Goal: Transaction & Acquisition: Purchase product/service

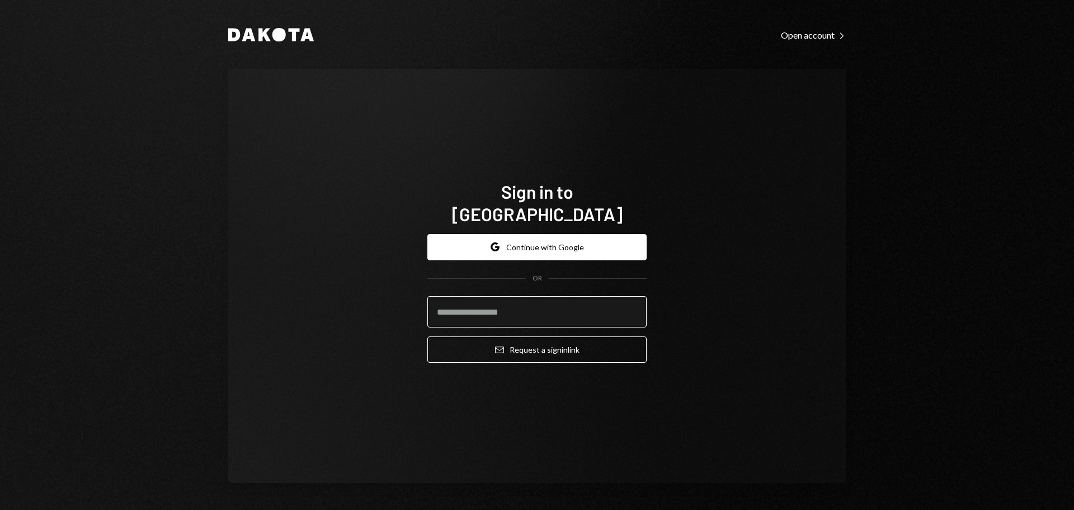
click at [530, 296] on input "email" at bounding box center [536, 311] width 219 height 31
type input "**********"
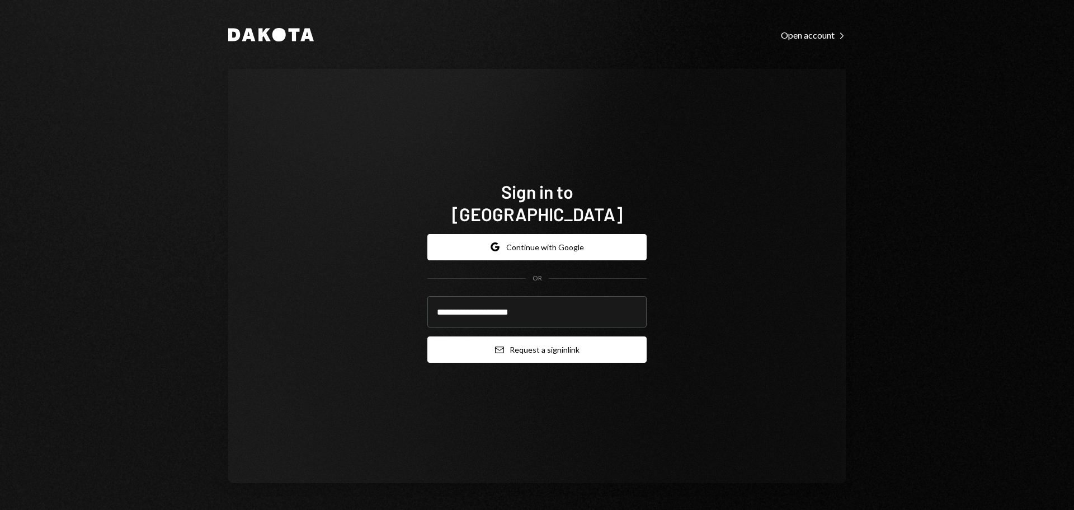
click at [551, 342] on button "Email Request a sign in link" at bounding box center [536, 349] width 219 height 26
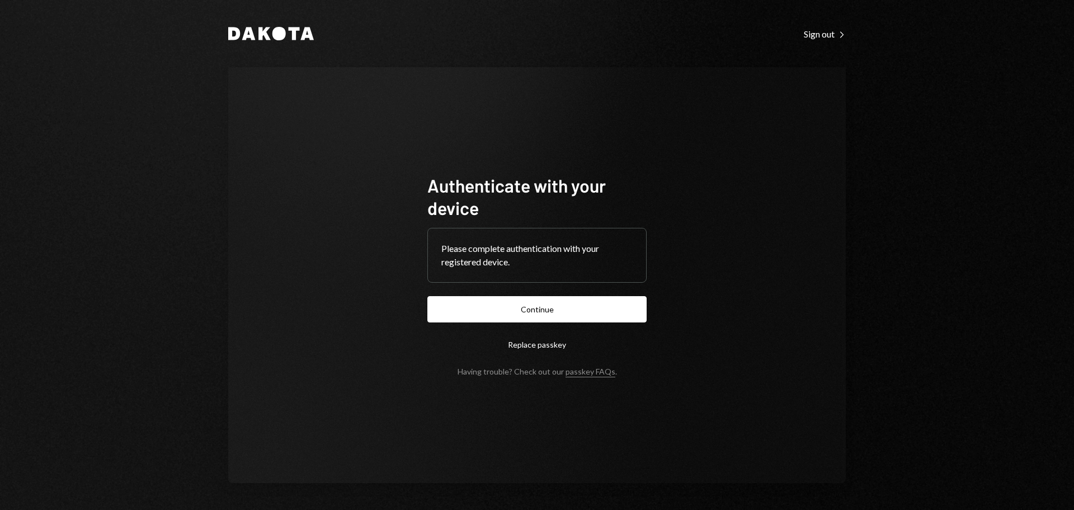
click at [539, 312] on button "Continue" at bounding box center [536, 309] width 219 height 26
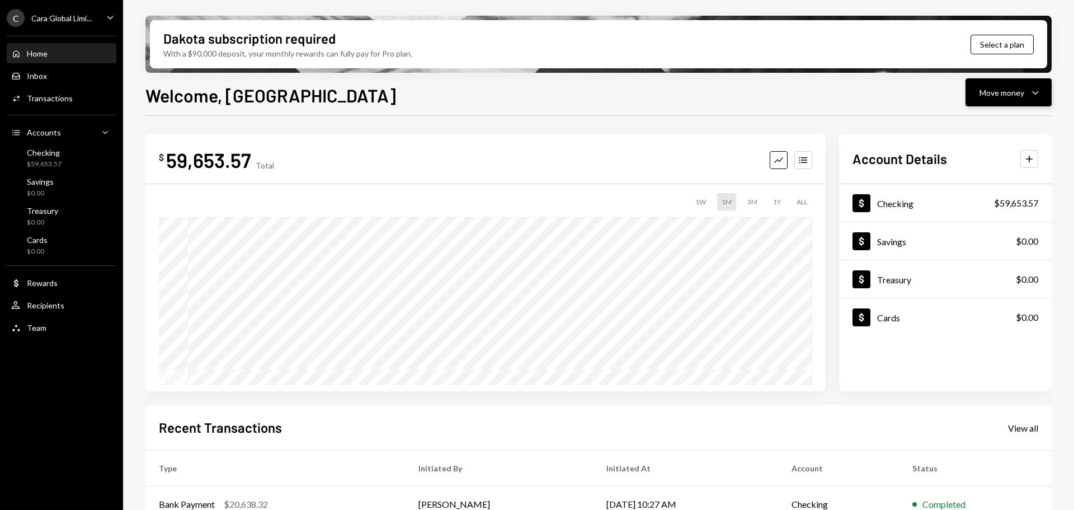
click at [1014, 93] on div "Move money" at bounding box center [1002, 93] width 45 height 12
click at [808, 104] on div "Welcome, Eadaoin Move money Caret Down" at bounding box center [598, 94] width 906 height 25
click at [22, 330] on div "Team Team" at bounding box center [28, 328] width 35 height 10
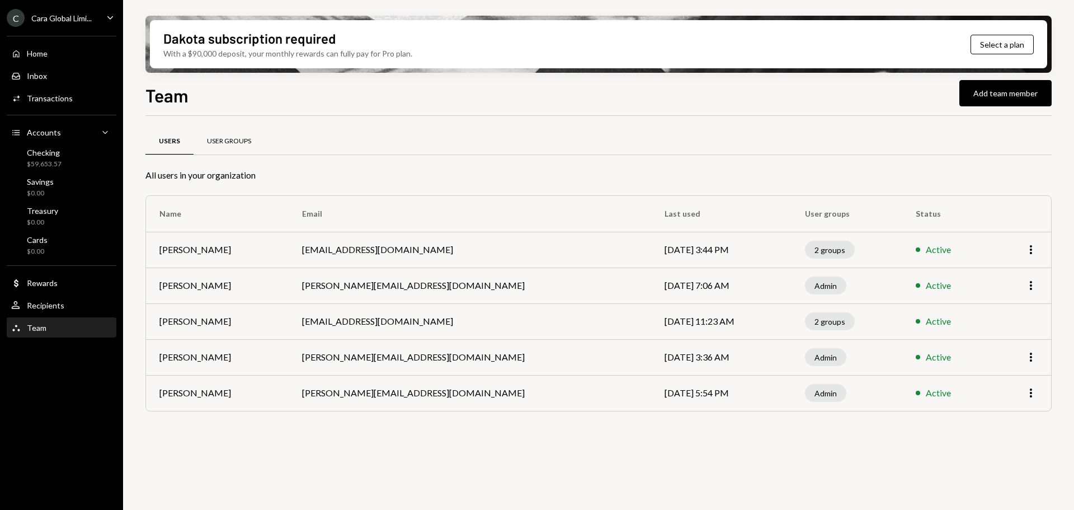
click at [220, 140] on div "User Groups" at bounding box center [229, 142] width 44 height 10
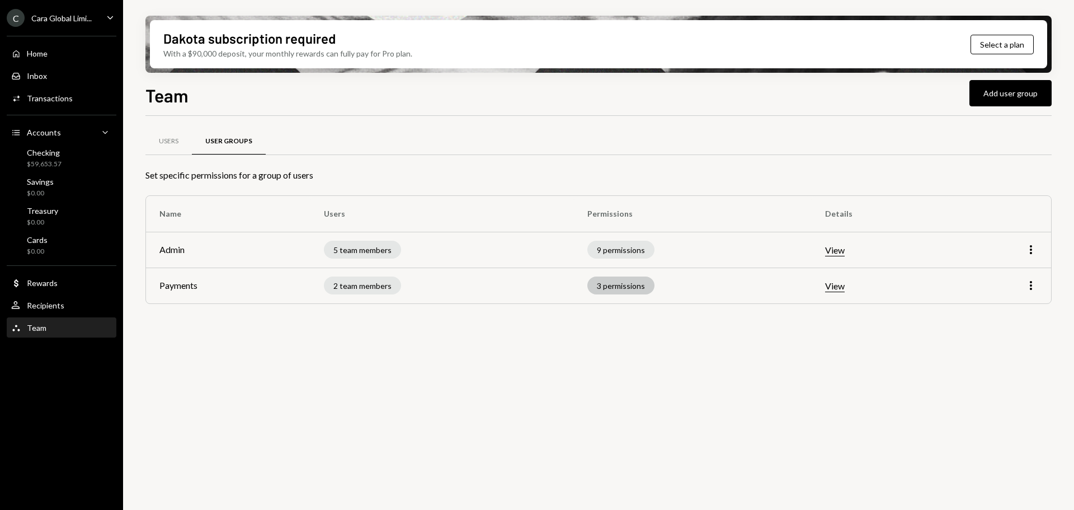
click at [627, 288] on div "3 permissions" at bounding box center [620, 285] width 67 height 18
click at [839, 288] on button "View" at bounding box center [835, 286] width 20 height 12
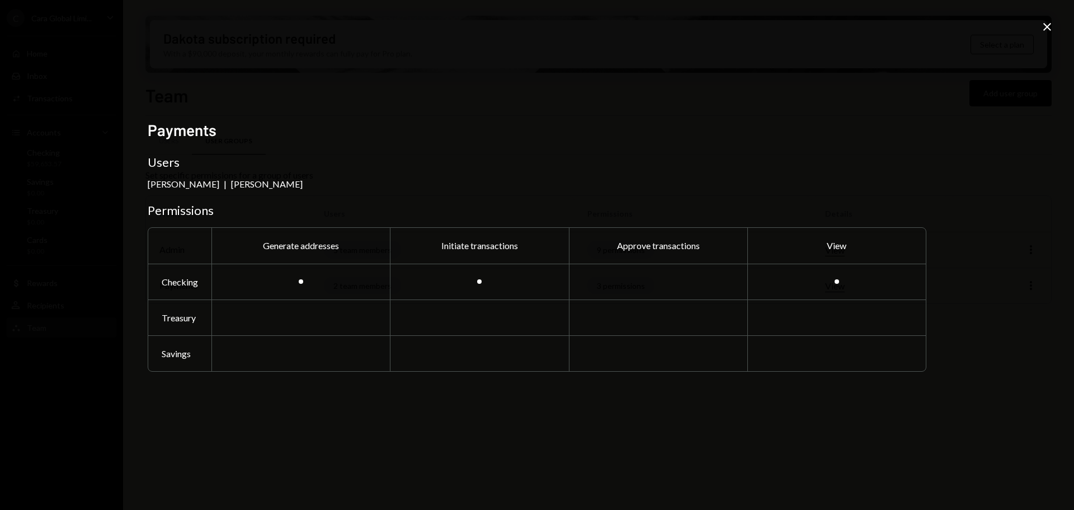
click at [1051, 24] on icon at bounding box center [1047, 27] width 8 height 8
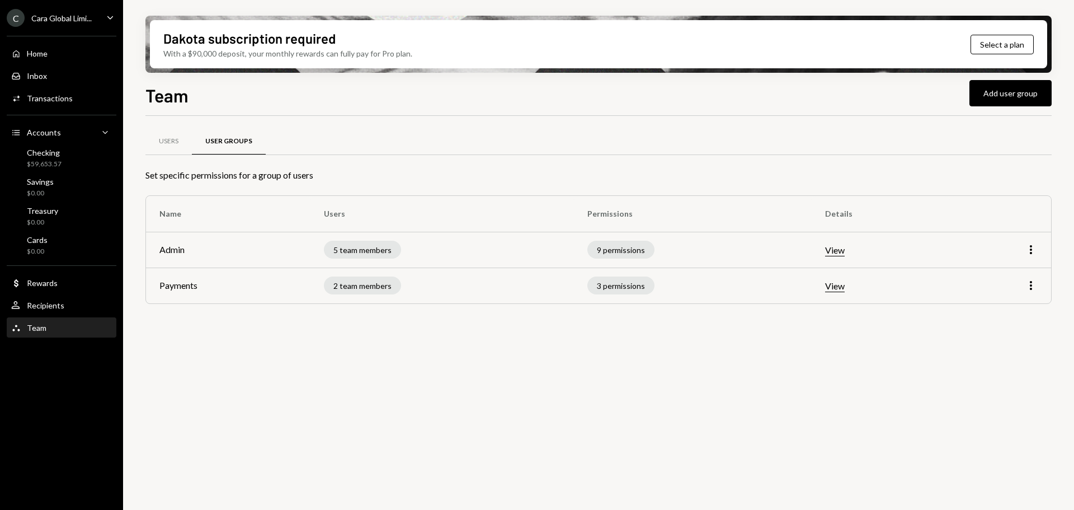
click at [838, 254] on button "View" at bounding box center [835, 250] width 20 height 12
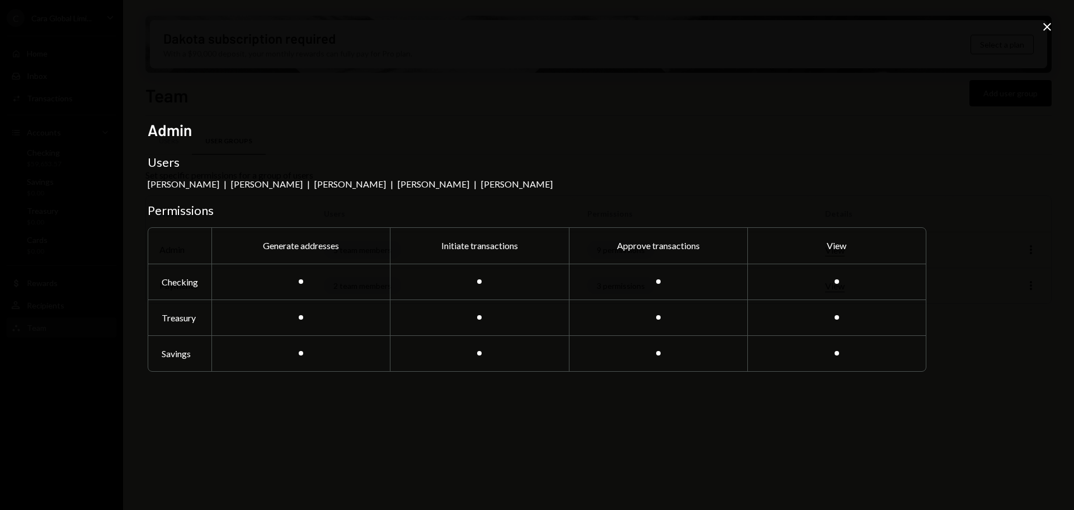
click at [1044, 29] on icon "Close" at bounding box center [1047, 26] width 13 height 13
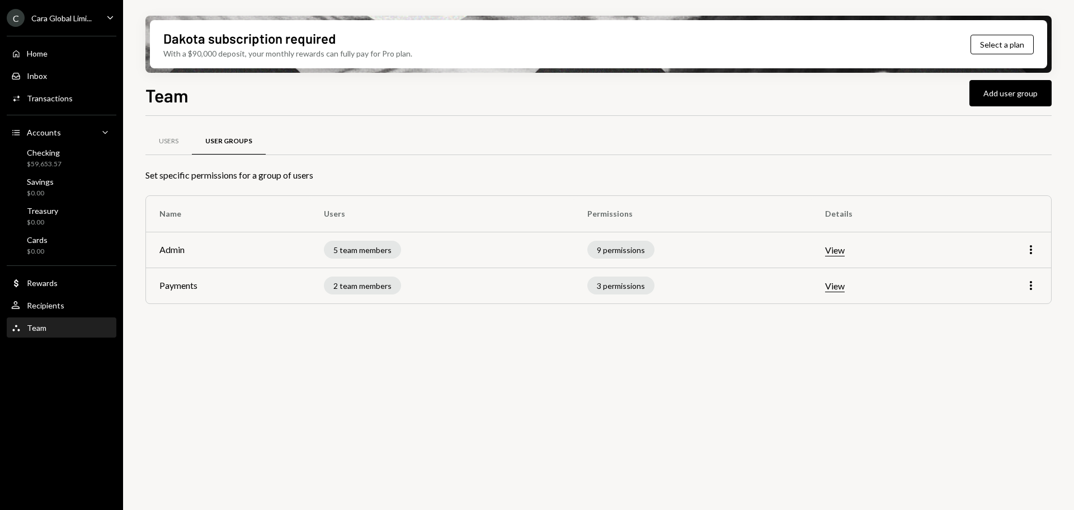
drag, startPoint x: 1028, startPoint y: 236, endPoint x: 1031, endPoint y: 243, distance: 7.1
click at [1029, 237] on td "More" at bounding box center [1000, 250] width 102 height 36
click at [1031, 243] on icon "More" at bounding box center [1030, 249] width 13 height 13
click at [989, 276] on div "Edit" at bounding box center [1005, 274] width 56 height 20
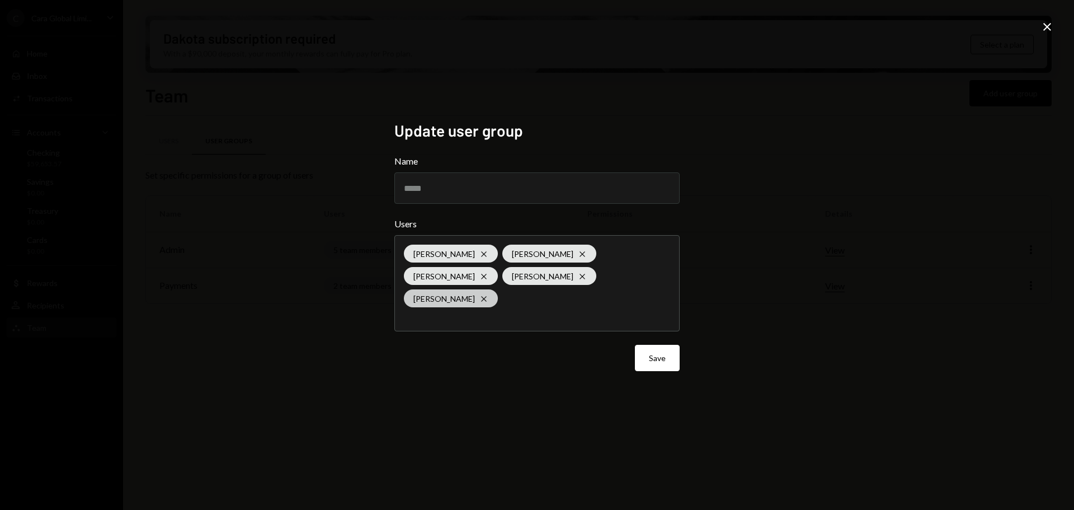
click at [486, 296] on icon at bounding box center [483, 298] width 5 height 5
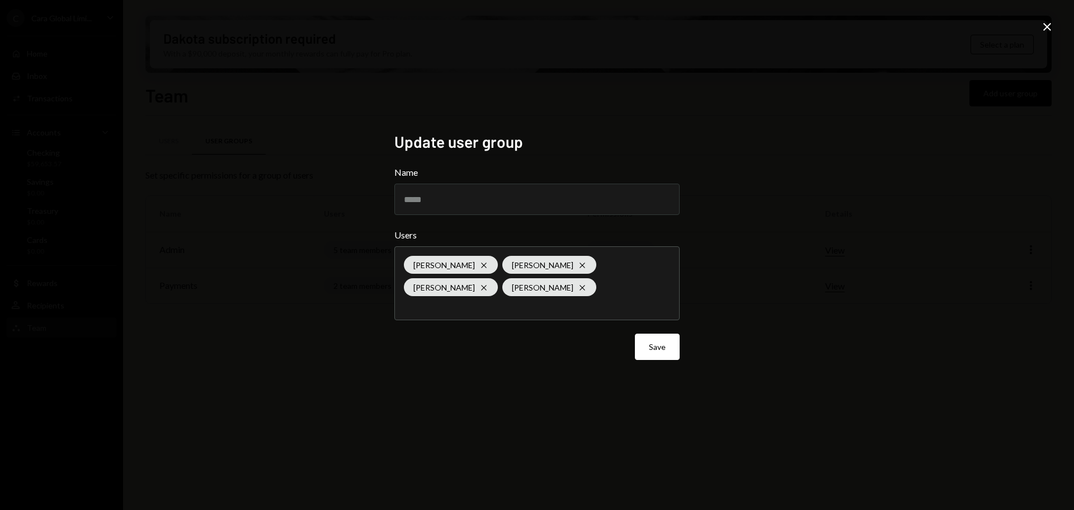
click at [816, 331] on div "Update user group Name ***** Users Tyler Butts Cross Fiona Brennan Cross Caroly…" at bounding box center [537, 255] width 1074 height 510
click at [658, 349] on button "Save" at bounding box center [657, 346] width 45 height 26
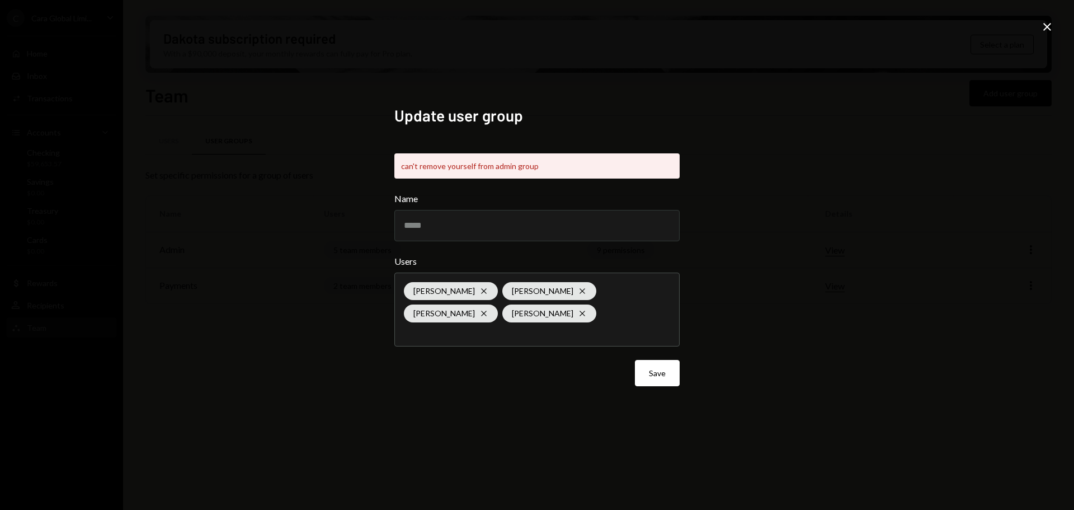
click at [1045, 33] on icon "Close" at bounding box center [1047, 26] width 13 height 13
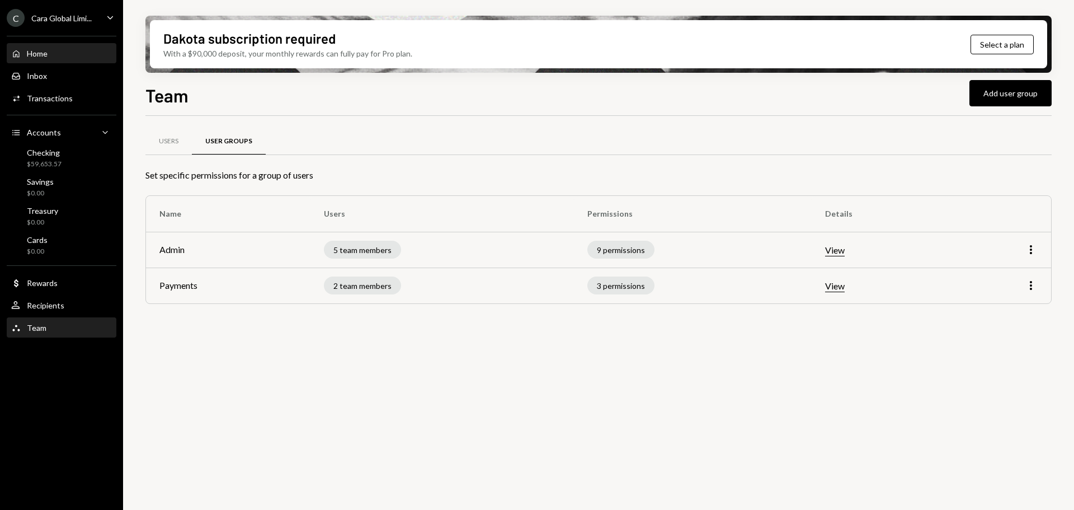
click at [28, 55] on div "Home" at bounding box center [37, 54] width 21 height 10
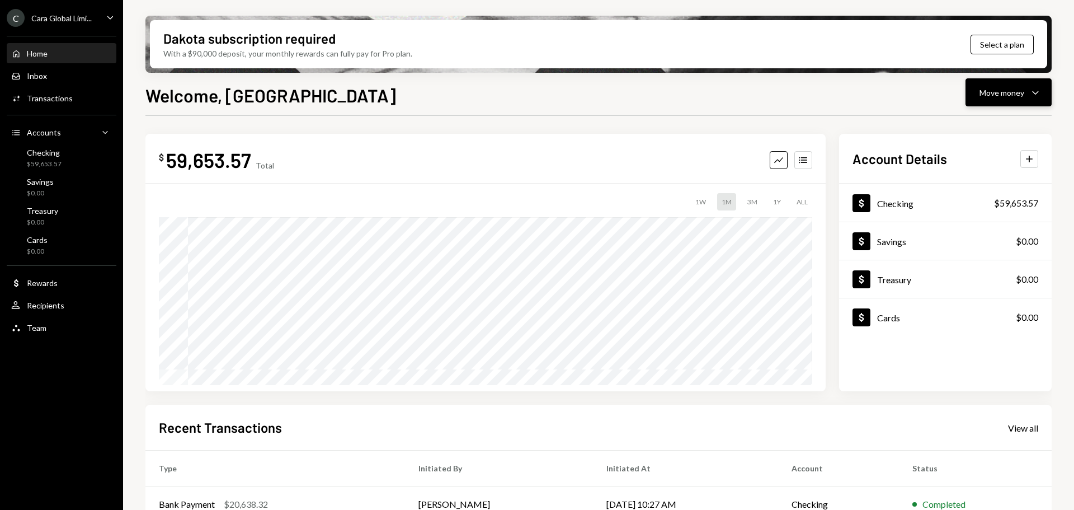
click at [1014, 88] on div "Move money" at bounding box center [1002, 93] width 45 height 12
click at [962, 129] on div "Send" at bounding box center [1000, 126] width 82 height 12
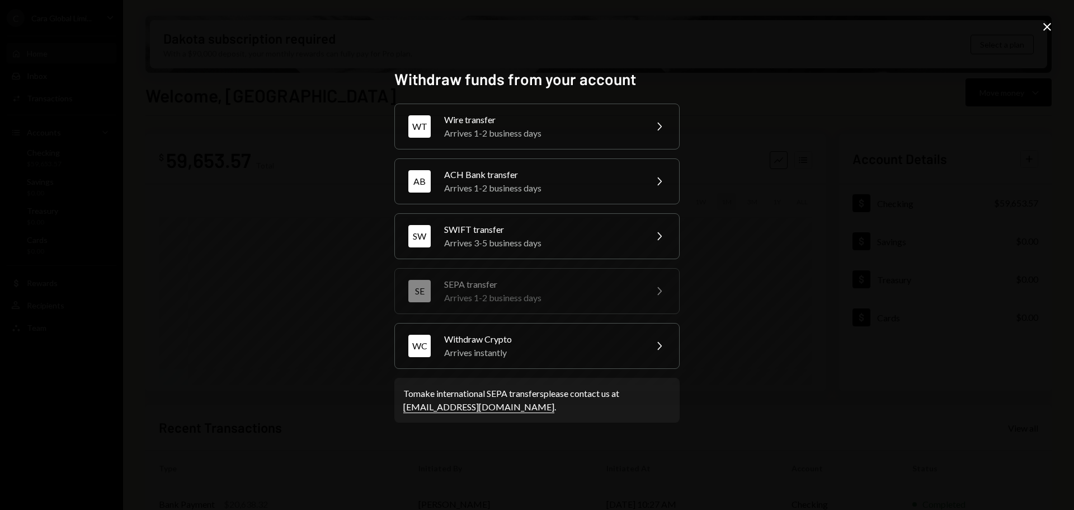
click at [1046, 23] on icon "Close" at bounding box center [1047, 26] width 13 height 13
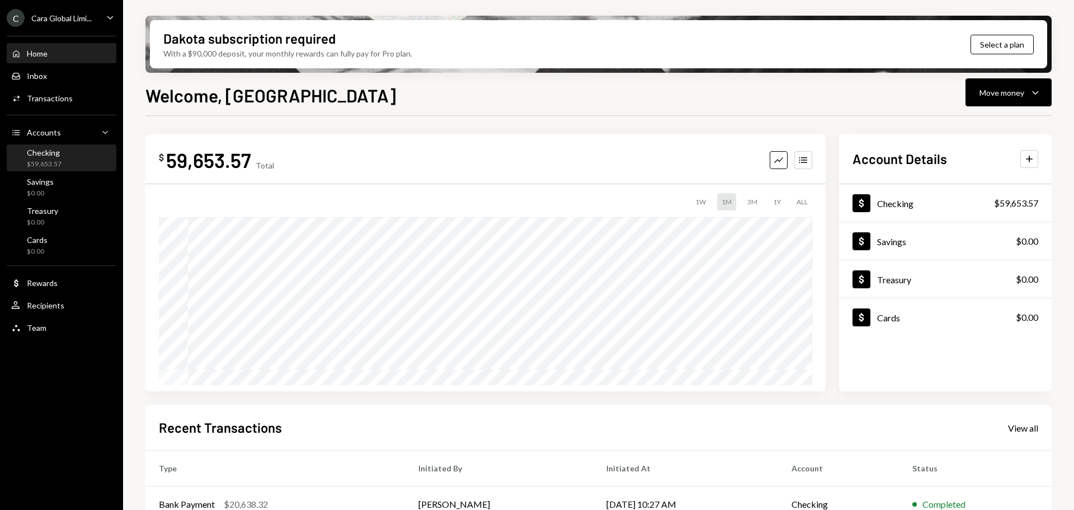
click at [45, 158] on div "Checking $59,653.57" at bounding box center [44, 158] width 35 height 21
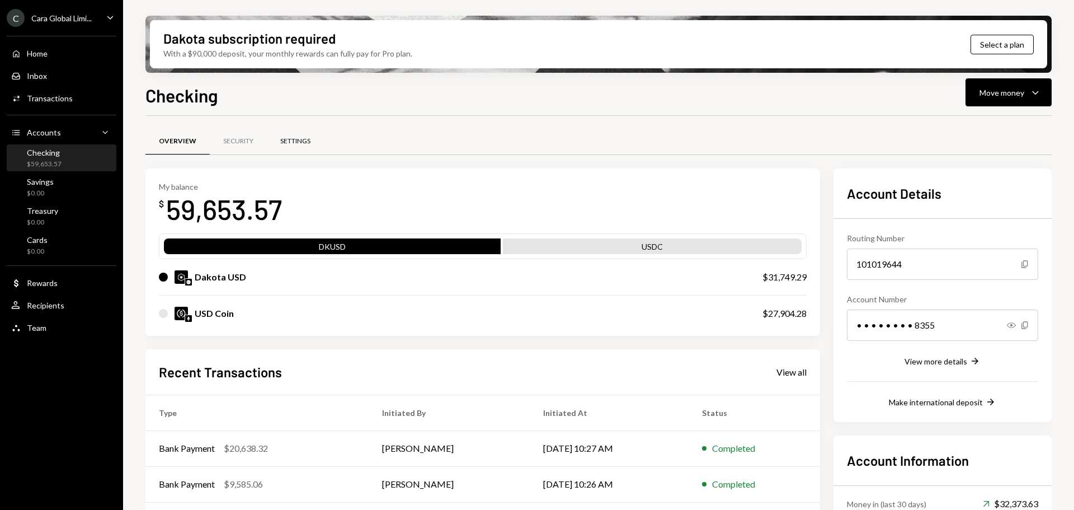
click at [313, 139] on div "Settings" at bounding box center [295, 141] width 57 height 27
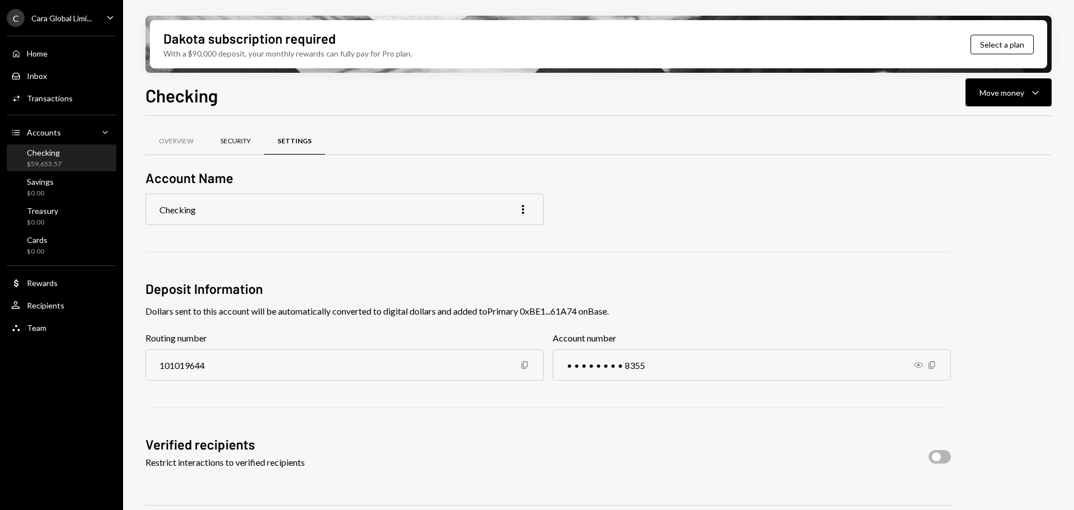
click at [246, 148] on div "Security" at bounding box center [235, 141] width 57 height 27
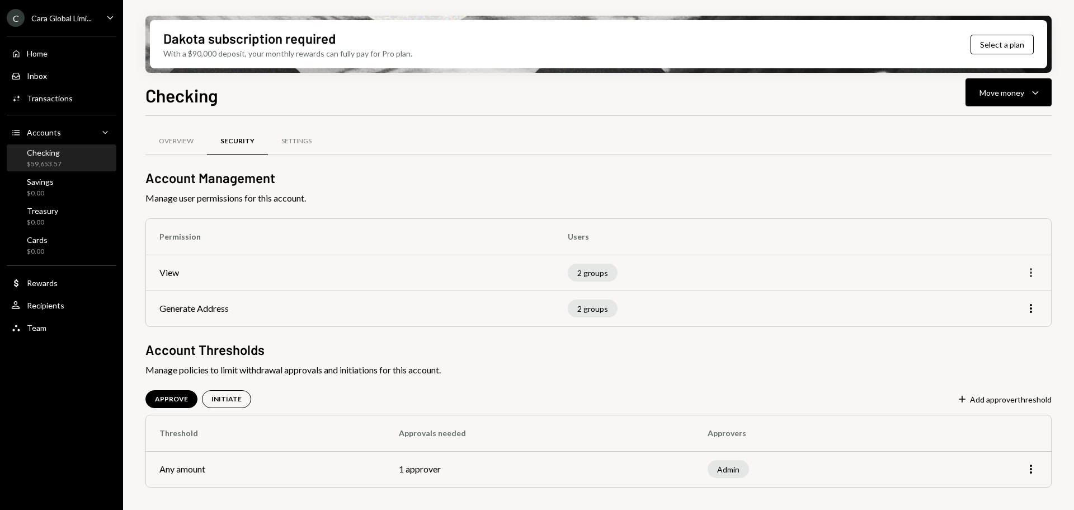
click at [1027, 268] on icon "More" at bounding box center [1030, 272] width 13 height 13
click at [800, 368] on span "Manage policies to limit withdrawal approvals and initiations for this account." at bounding box center [598, 369] width 906 height 13
click at [206, 402] on div "INITIATE" at bounding box center [226, 399] width 49 height 18
click at [153, 401] on div "APPROVE" at bounding box center [171, 399] width 52 height 18
click at [242, 398] on div "INITIATE" at bounding box center [226, 399] width 49 height 18
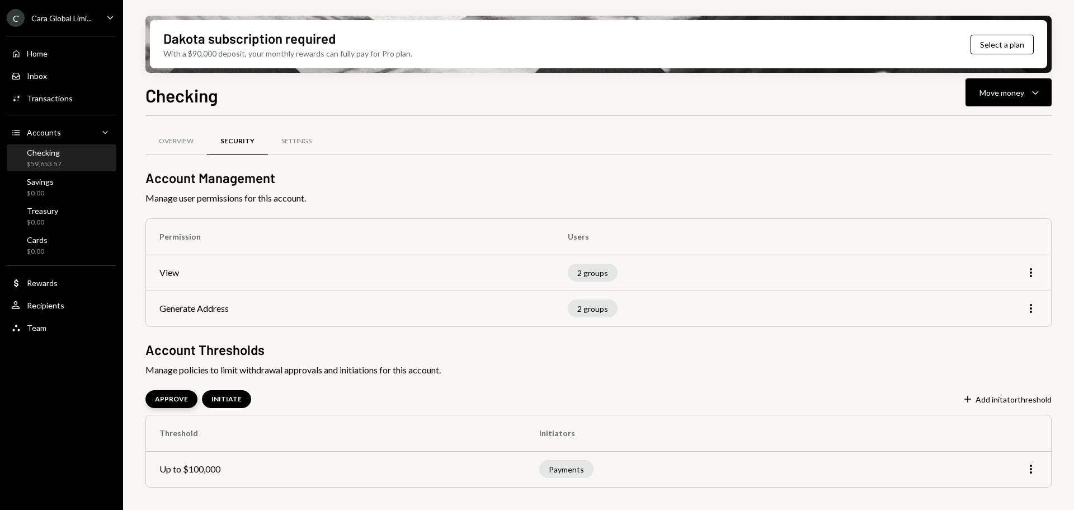
click at [171, 403] on div "APPROVE" at bounding box center [171, 399] width 33 height 10
click at [221, 398] on div "INITIATE" at bounding box center [226, 399] width 30 height 10
click at [39, 55] on div "Home" at bounding box center [37, 54] width 21 height 10
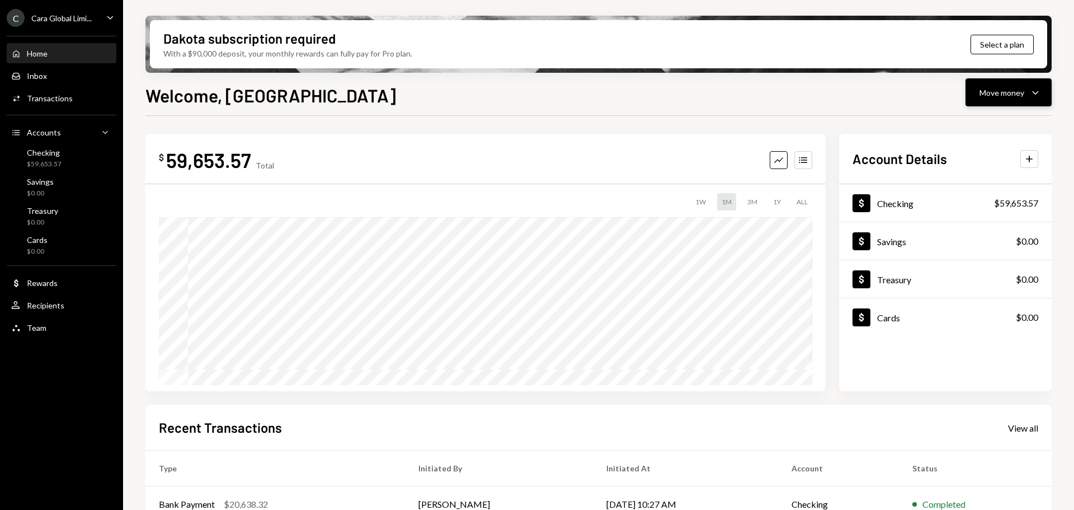
click at [1015, 92] on div "Move money" at bounding box center [1002, 93] width 45 height 12
click at [975, 119] on div "Withdraw Send" at bounding box center [991, 126] width 112 height 25
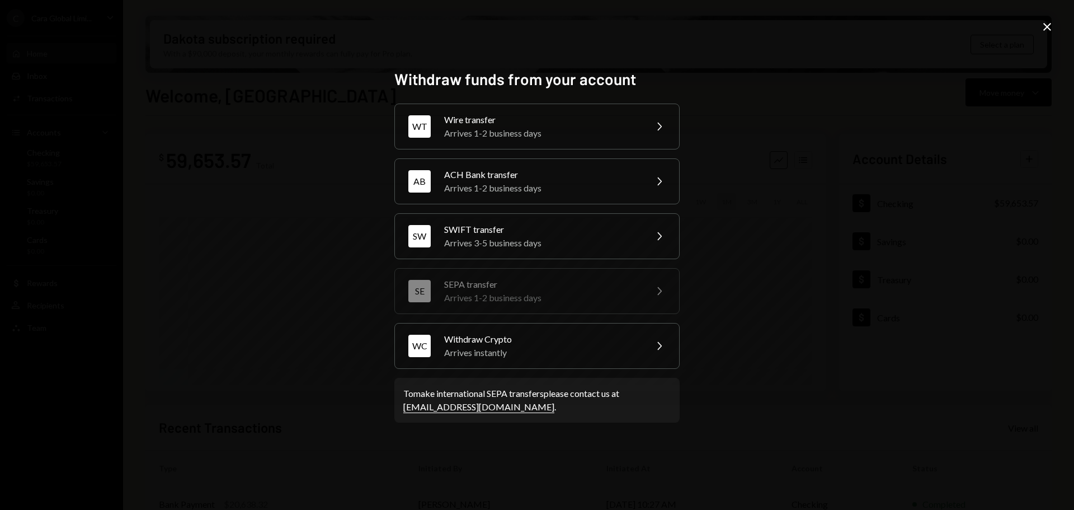
click at [1024, 168] on div "Withdraw funds from your account WT Wire transfer Arrives 1-2 business days Che…" at bounding box center [537, 255] width 1074 height 510
click at [525, 120] on div "Wire transfer" at bounding box center [541, 119] width 195 height 13
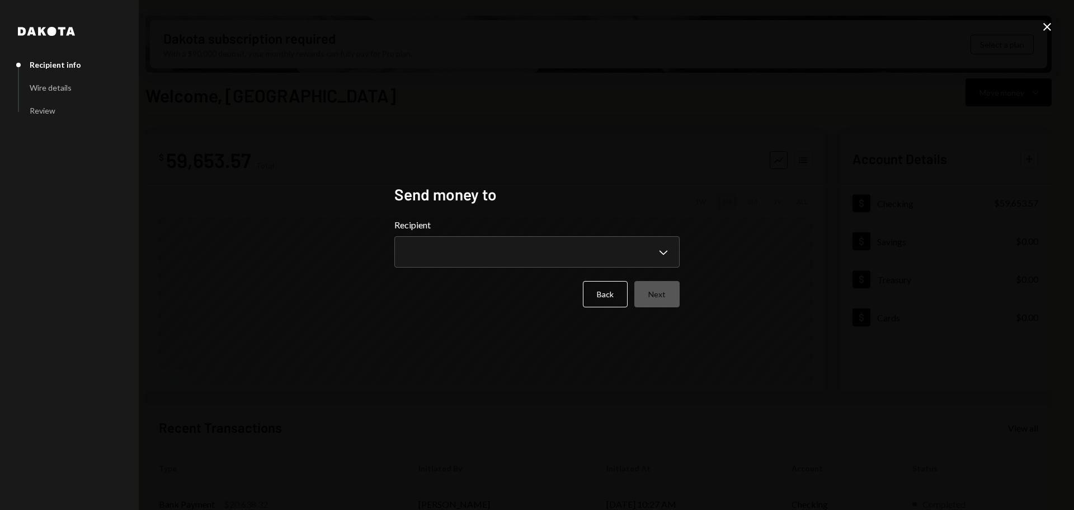
click at [556, 234] on div "**********" at bounding box center [536, 242] width 285 height 49
click at [553, 244] on body "C Cara Global Limi... Caret Down Home Home Inbox Inbox Activities Transactions …" at bounding box center [537, 255] width 1074 height 510
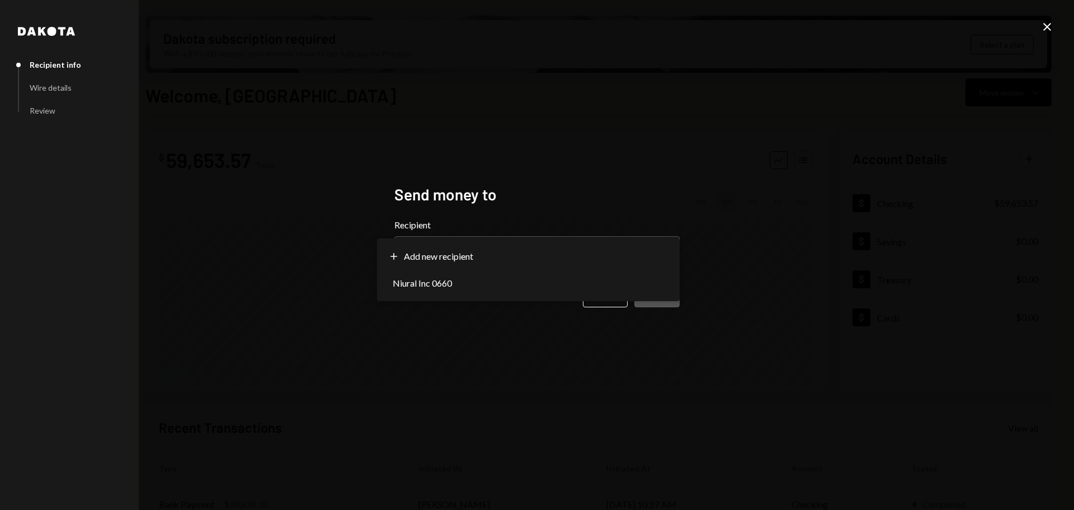
click at [577, 170] on div "**********" at bounding box center [537, 255] width 1074 height 510
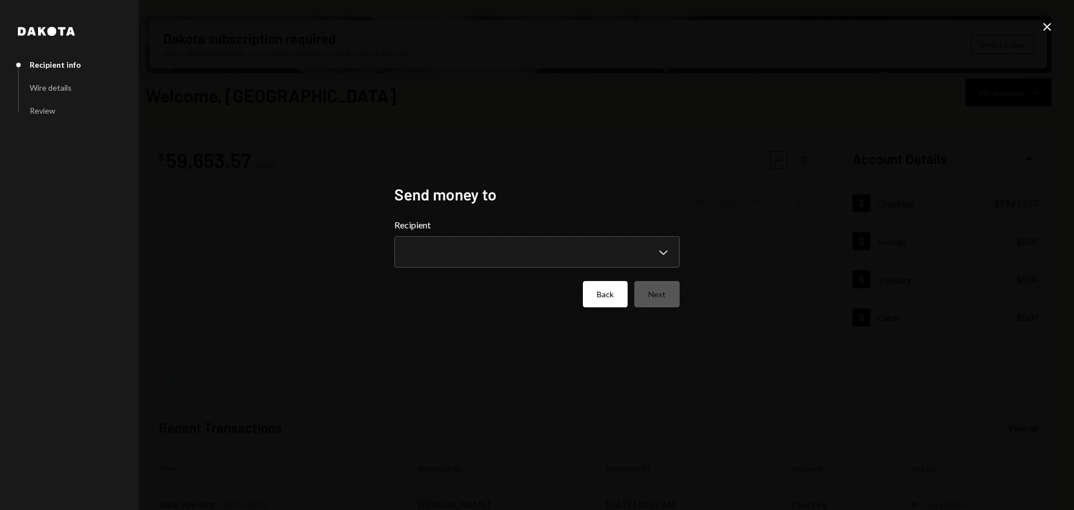
click at [600, 286] on button "Back" at bounding box center [605, 294] width 45 height 26
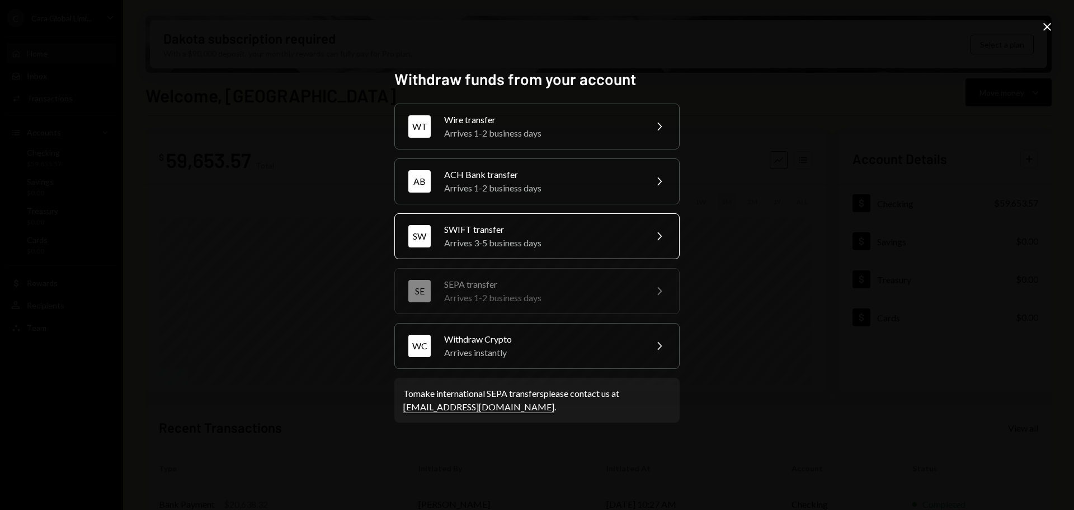
click at [478, 241] on div "Arrives 3-5 business days" at bounding box center [541, 242] width 195 height 13
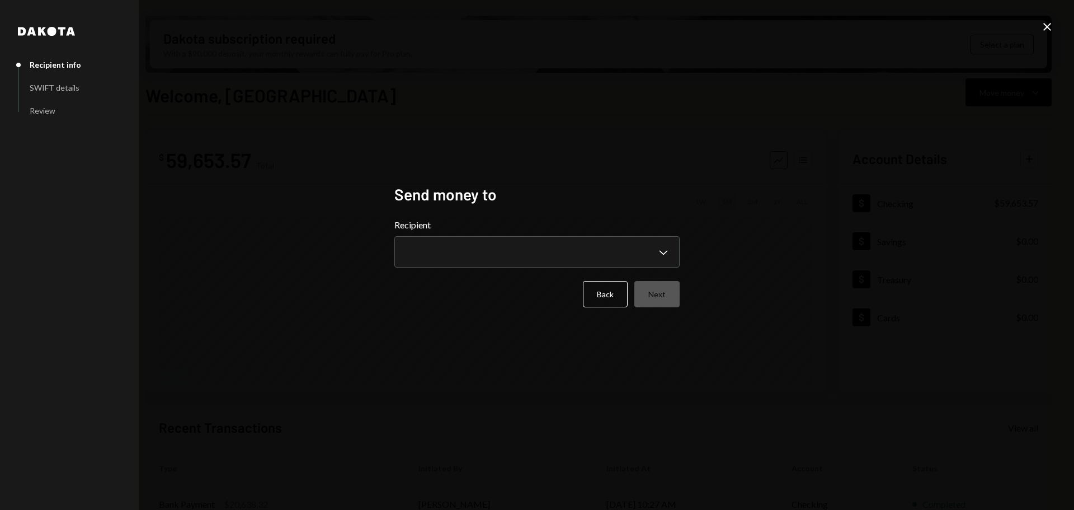
click at [510, 229] on label "Recipient" at bounding box center [536, 224] width 285 height 13
click at [511, 246] on body "C Cara Global Limi... Caret Down Home Home Inbox Inbox Activities Transactions …" at bounding box center [537, 255] width 1074 height 510
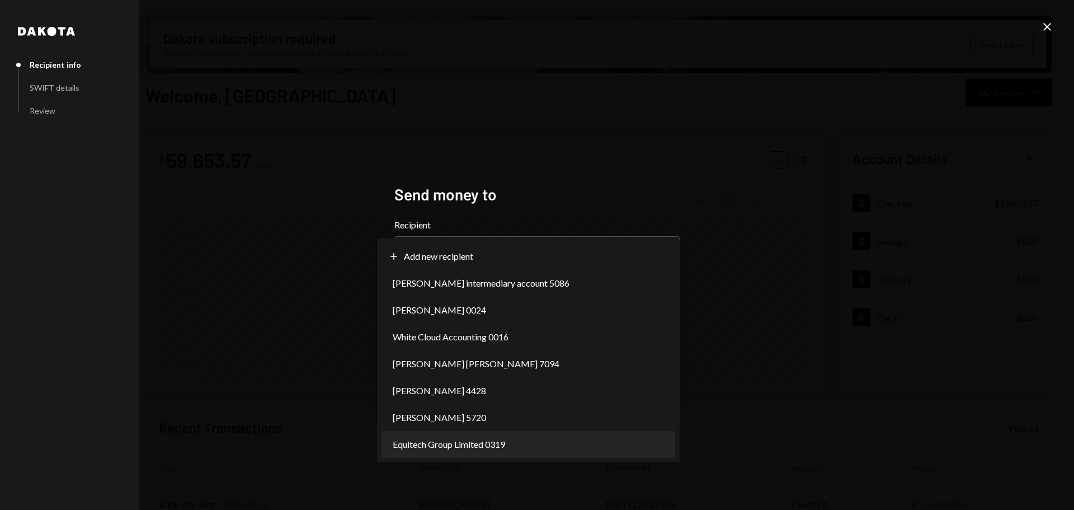
select select "**********"
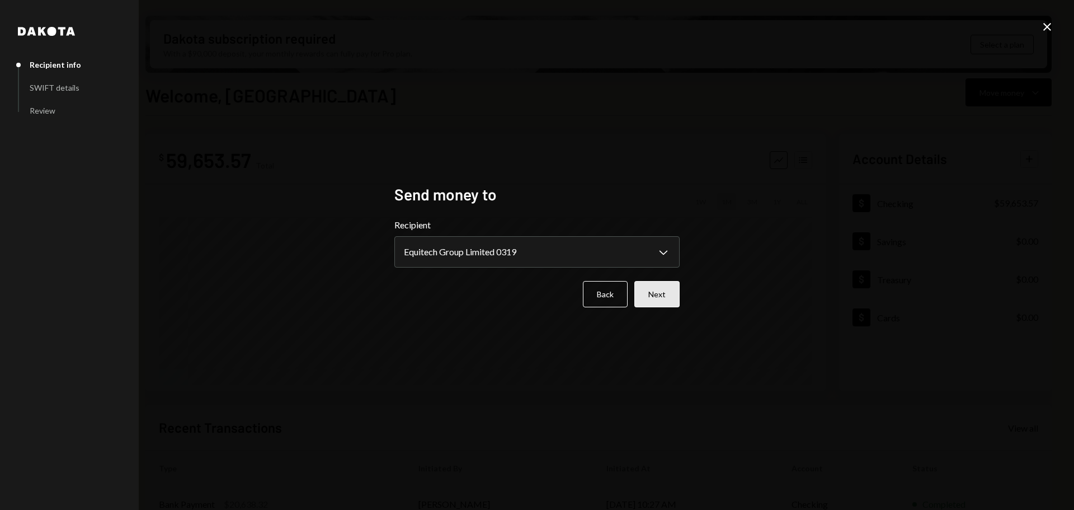
click at [660, 284] on button "Next" at bounding box center [656, 294] width 45 height 26
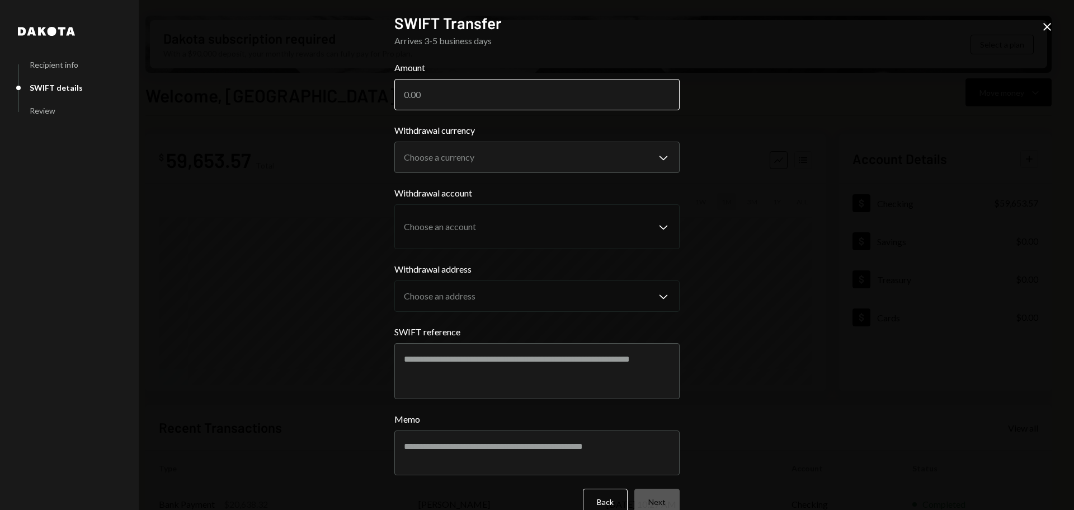
click at [464, 90] on input "Amount" at bounding box center [536, 94] width 285 height 31
type input "1442.01"
click at [799, 233] on div "**********" at bounding box center [537, 255] width 1074 height 510
click at [595, 161] on body "C Cara Global Limi... Caret Down Home Home Inbox Inbox Activities Transactions …" at bounding box center [537, 255] width 1074 height 510
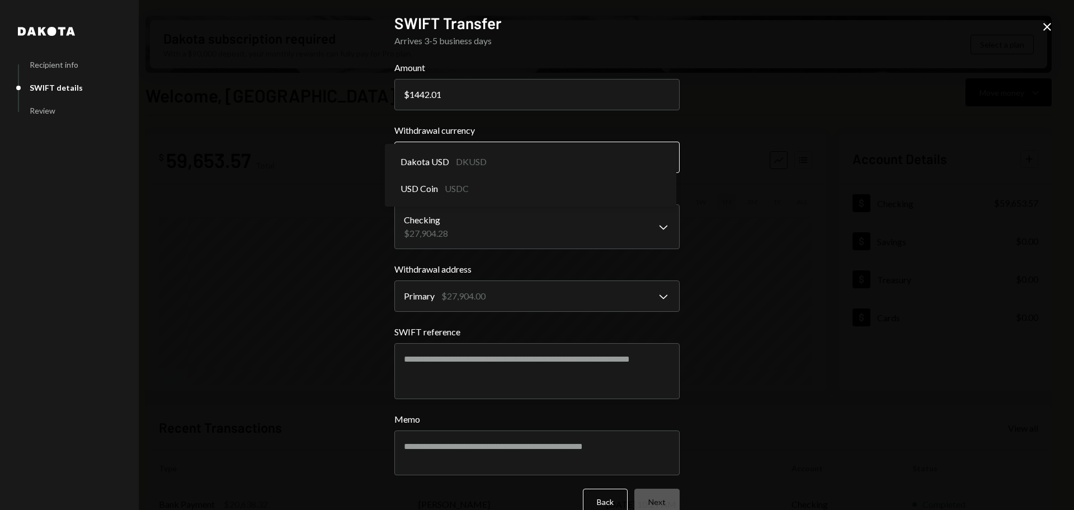
click at [480, 143] on button "USD Coin USDC Chevron Down" at bounding box center [536, 157] width 285 height 31
click at [469, 159] on body "C Cara Global Limi... Caret Down Home Home Inbox Inbox Activities Transactions …" at bounding box center [537, 255] width 1074 height 510
select select "****"
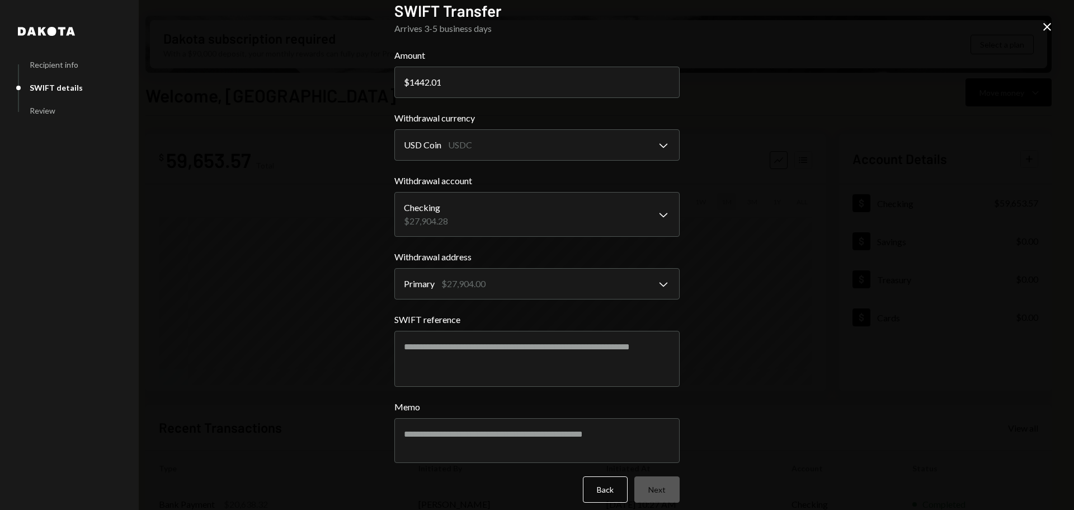
scroll to position [23, 0]
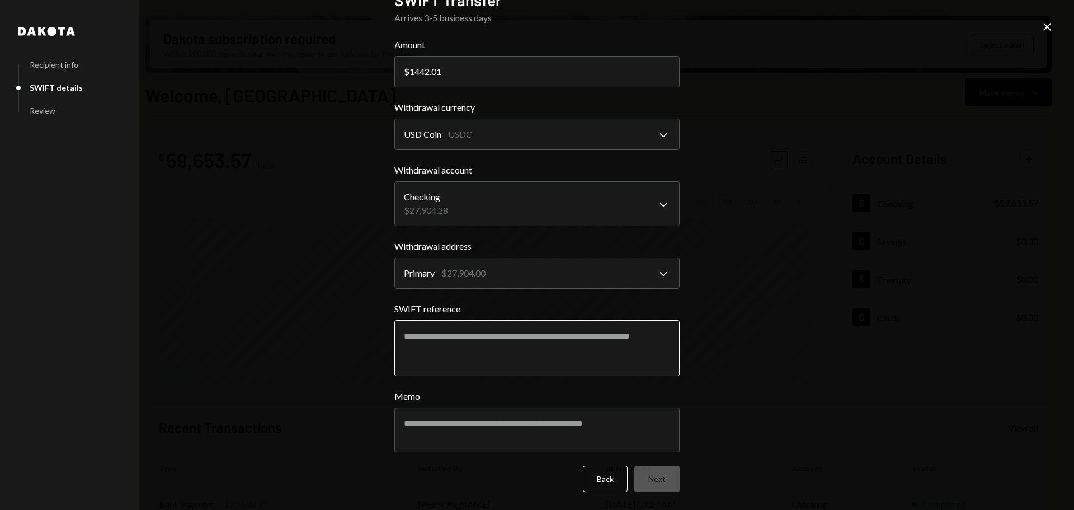
click at [529, 352] on textarea "SWIFT reference" at bounding box center [536, 348] width 285 height 56
click at [444, 342] on textarea "SWIFT reference" at bounding box center [536, 348] width 285 height 56
paste textarea "********"
click at [416, 341] on textarea "********" at bounding box center [536, 348] width 285 height 56
click at [459, 338] on textarea "*******" at bounding box center [536, 348] width 285 height 56
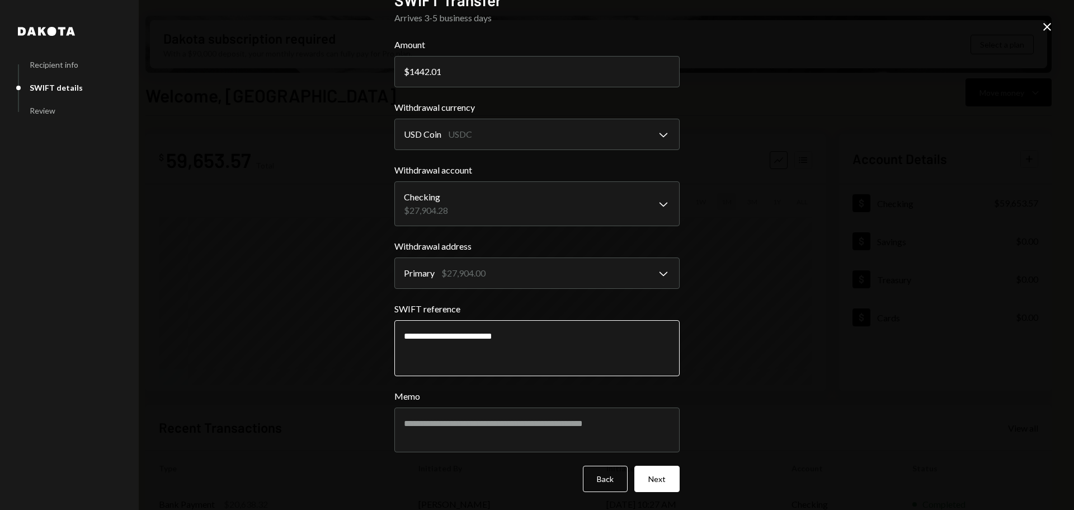
type textarea "**********"
click at [710, 317] on div "**********" at bounding box center [537, 255] width 1074 height 510
click at [654, 482] on button "Next" at bounding box center [656, 478] width 45 height 26
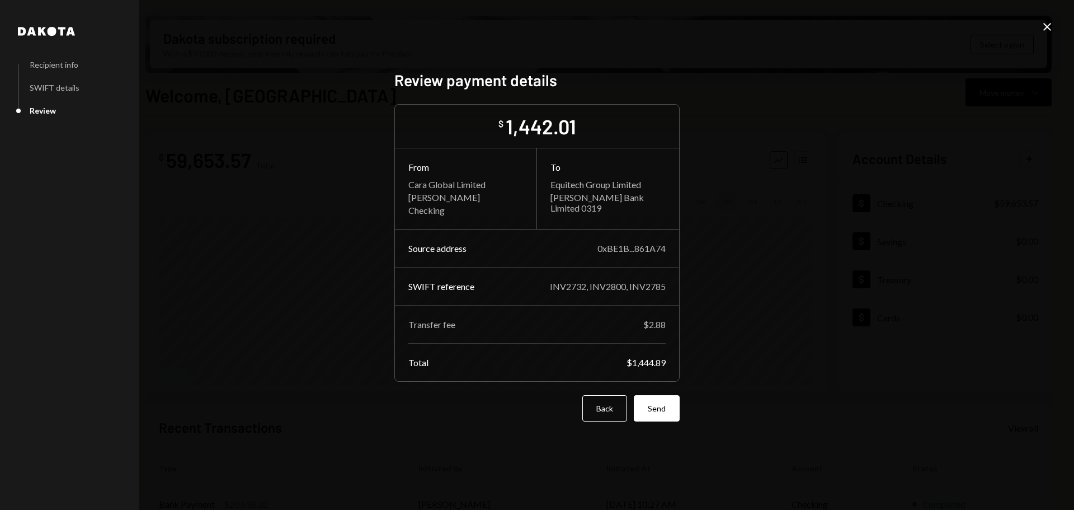
scroll to position [0, 0]
click at [669, 418] on button "Send" at bounding box center [657, 408] width 46 height 26
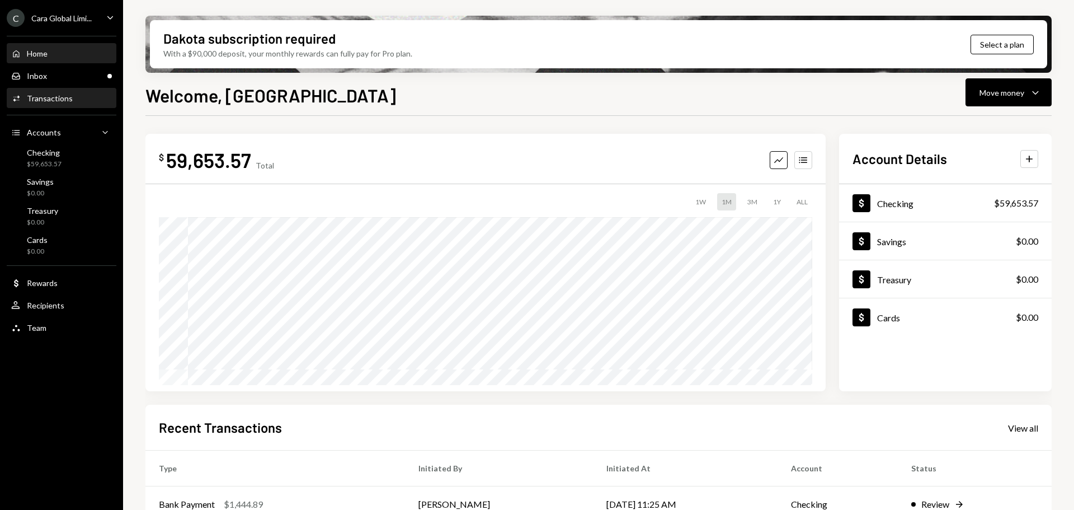
click at [35, 95] on div "Transactions" at bounding box center [50, 98] width 46 height 10
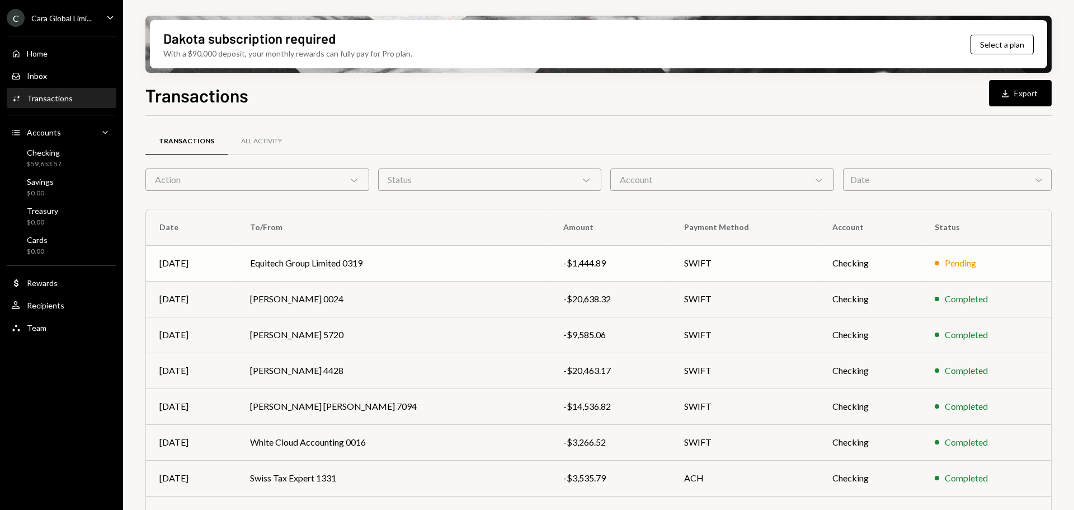
click at [744, 257] on td "SWIFT" at bounding box center [745, 263] width 149 height 36
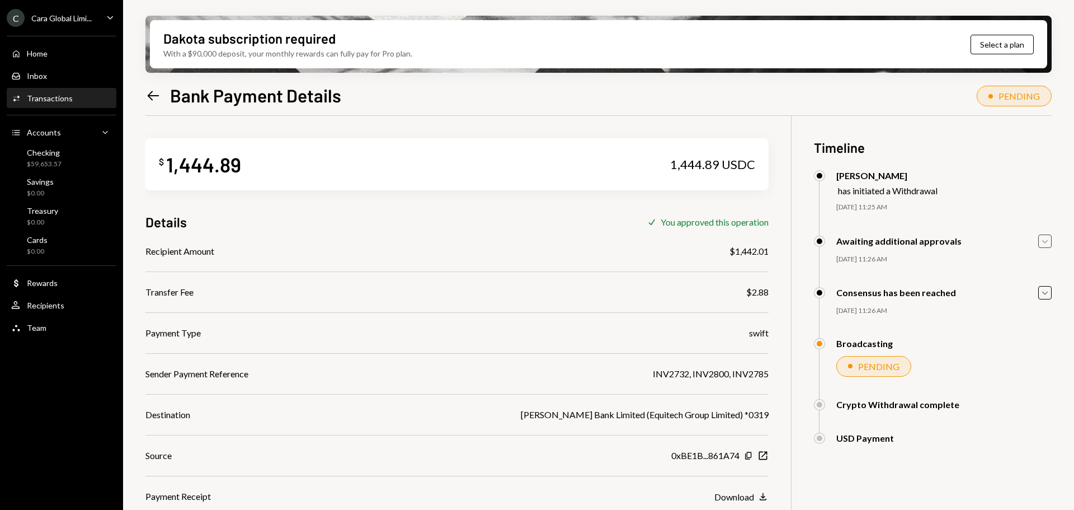
click at [1050, 237] on icon "Caret Down" at bounding box center [1045, 241] width 12 height 12
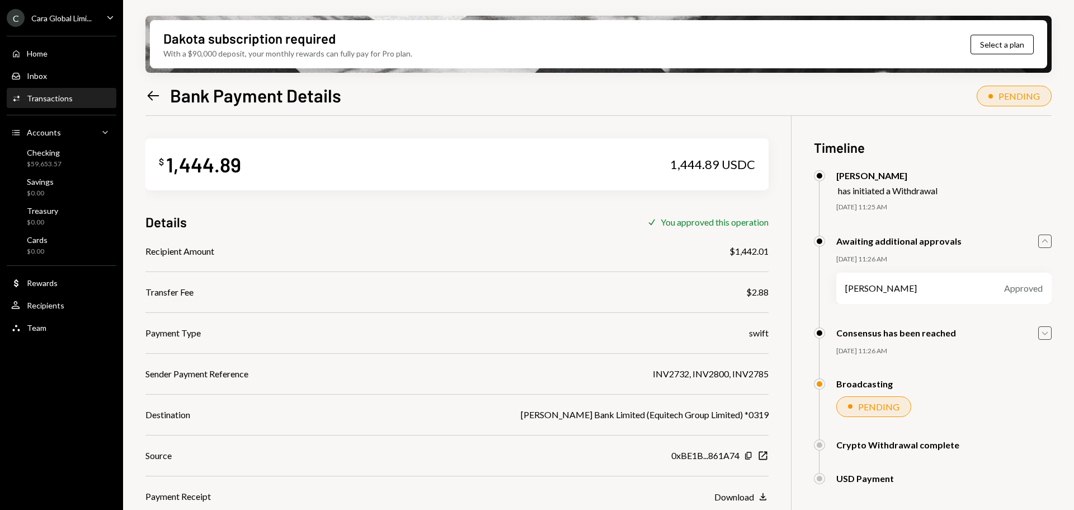
click at [1048, 335] on icon "Caret Down" at bounding box center [1045, 333] width 12 height 12
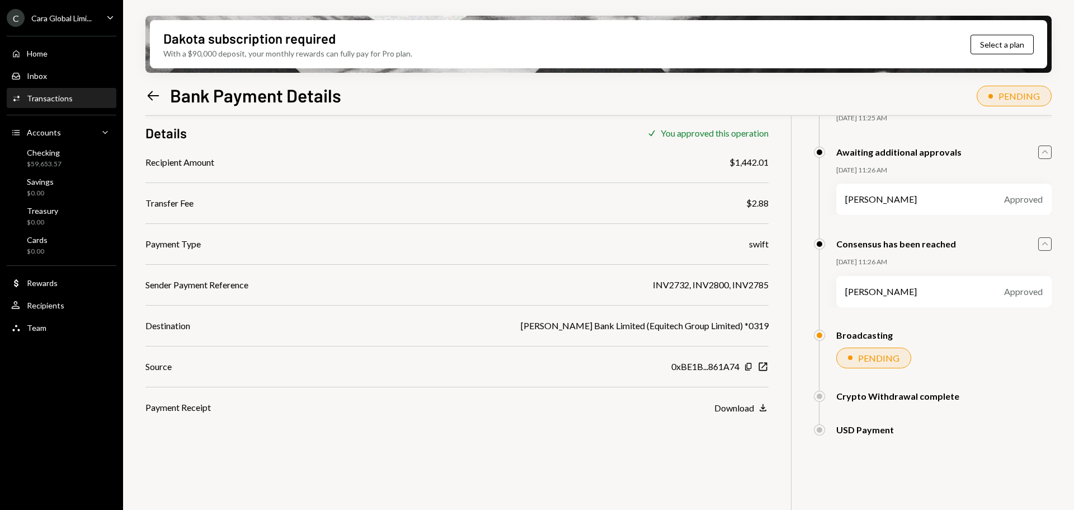
scroll to position [90, 0]
click at [31, 327] on div "Team" at bounding box center [37, 328] width 20 height 10
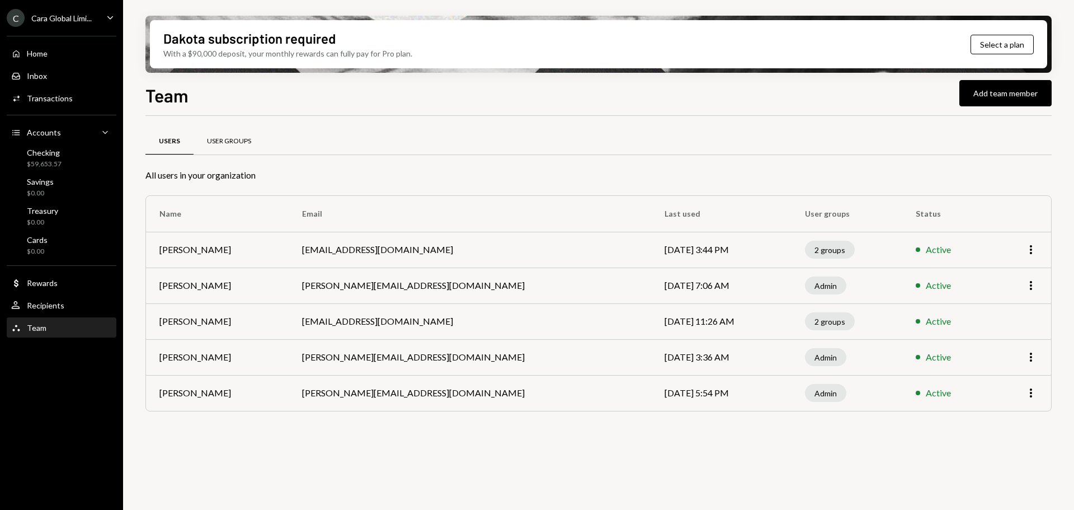
click at [234, 134] on div "User Groups" at bounding box center [229, 141] width 71 height 27
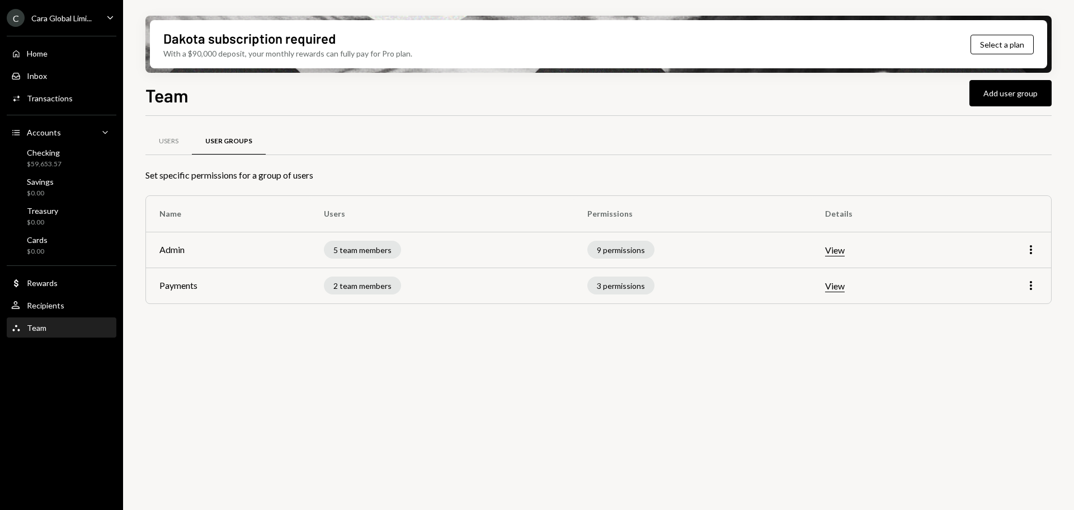
click at [839, 247] on button "View" at bounding box center [835, 250] width 20 height 12
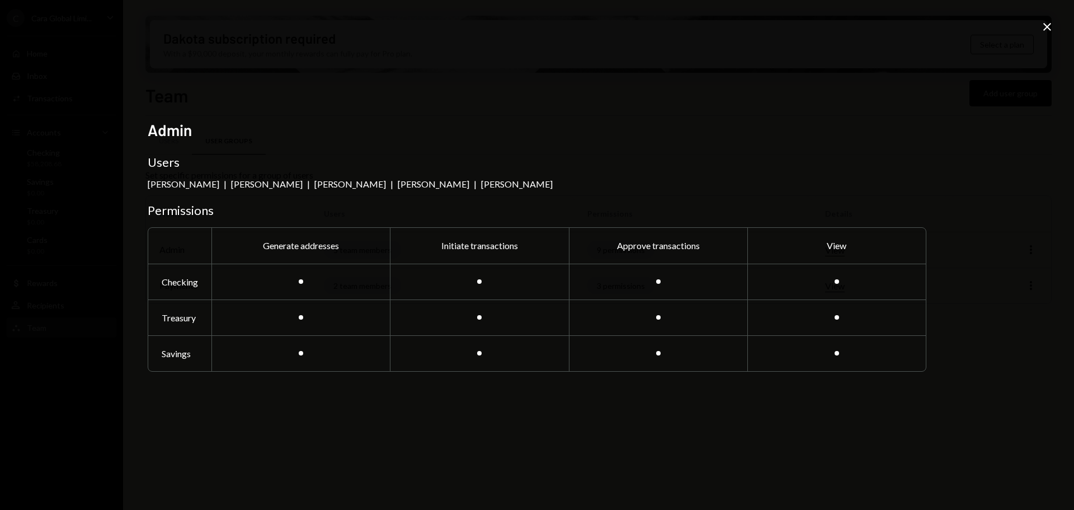
drag, startPoint x: 1048, startPoint y: 22, endPoint x: 1051, endPoint y: 28, distance: 6.8
click at [1048, 22] on icon "Close" at bounding box center [1047, 26] width 13 height 13
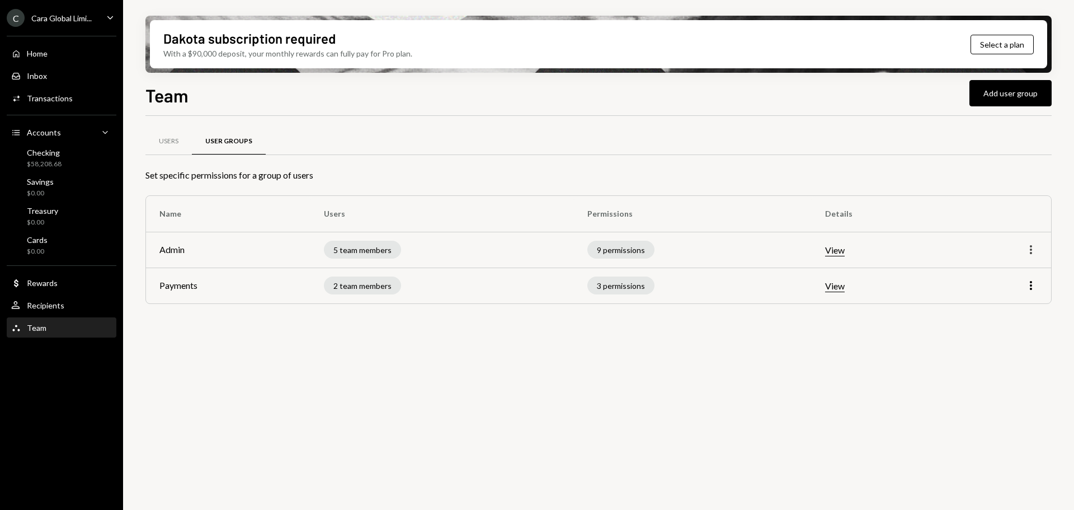
click at [1031, 249] on icon "button" at bounding box center [1031, 249] width 2 height 9
